Goal: Navigation & Orientation: Find specific page/section

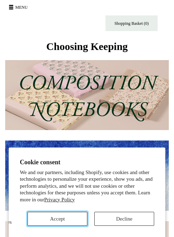
click at [59, 219] on button "Accept" at bounding box center [58, 218] width 60 height 14
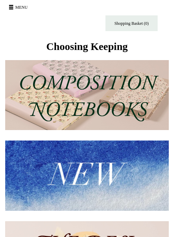
click at [13, 4] on button "Menu" at bounding box center [19, 7] width 25 height 11
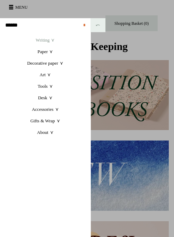
click at [47, 39] on link "Writing +" at bounding box center [45, 40] width 91 height 12
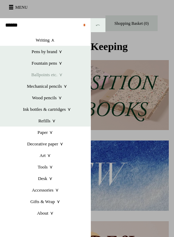
scroll to position [0, 164]
click at [42, 73] on link "Ballpoints etc. +" at bounding box center [46, 75] width 87 height 12
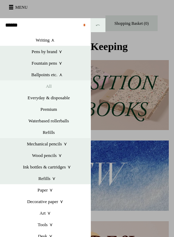
click at [50, 88] on link "All" at bounding box center [49, 86] width 84 height 12
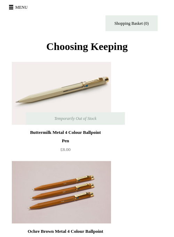
click at [21, 5] on button "Menu" at bounding box center [19, 7] width 25 height 11
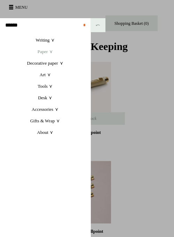
click at [50, 51] on link "Paper +" at bounding box center [45, 52] width 91 height 12
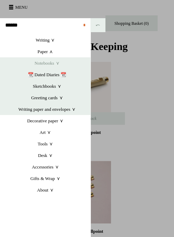
click at [50, 64] on link "Notebooks +" at bounding box center [46, 63] width 87 height 12
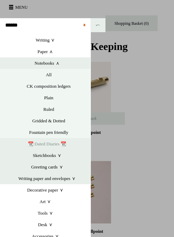
click at [41, 143] on link "📆 Dated Diaries 📆" at bounding box center [46, 144] width 87 height 12
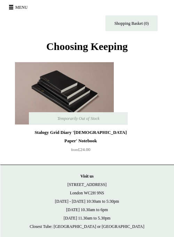
click at [20, 6] on button "Menu" at bounding box center [19, 7] width 25 height 11
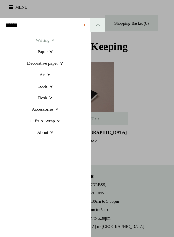
click at [45, 40] on link "Writing +" at bounding box center [45, 40] width 91 height 12
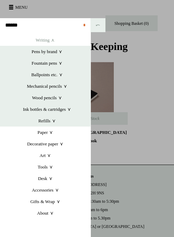
click at [43, 38] on link "Writing +" at bounding box center [45, 40] width 91 height 12
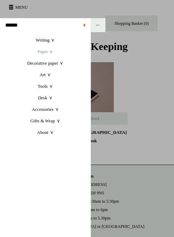
click at [45, 50] on link "Paper +" at bounding box center [45, 52] width 91 height 12
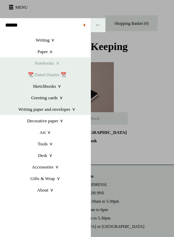
click at [47, 64] on link "Notebooks +" at bounding box center [46, 63] width 87 height 12
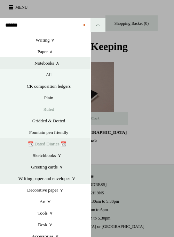
click at [48, 110] on link "Ruled" at bounding box center [49, 109] width 84 height 12
